Goal: Task Accomplishment & Management: Manage account settings

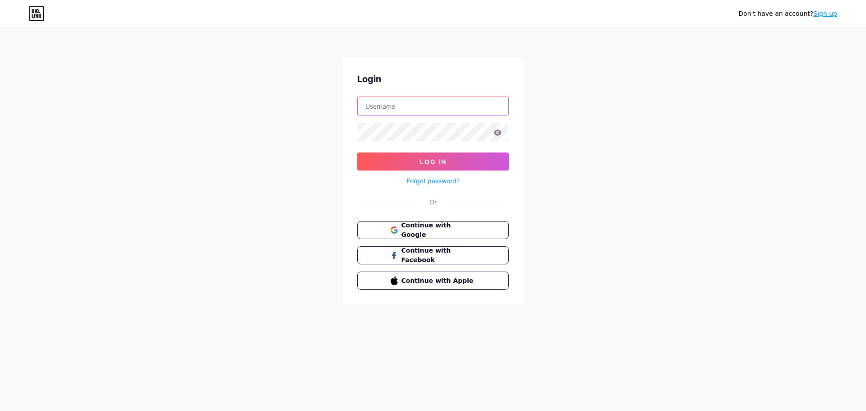
type input "[EMAIL_ADDRESS][DOMAIN_NAME]"
click at [488, 106] on input "[EMAIL_ADDRESS][DOMAIN_NAME]" at bounding box center [433, 106] width 151 height 18
click at [416, 234] on span "Continue with Google" at bounding box center [438, 230] width 75 height 19
